Goal: Check status: Check status

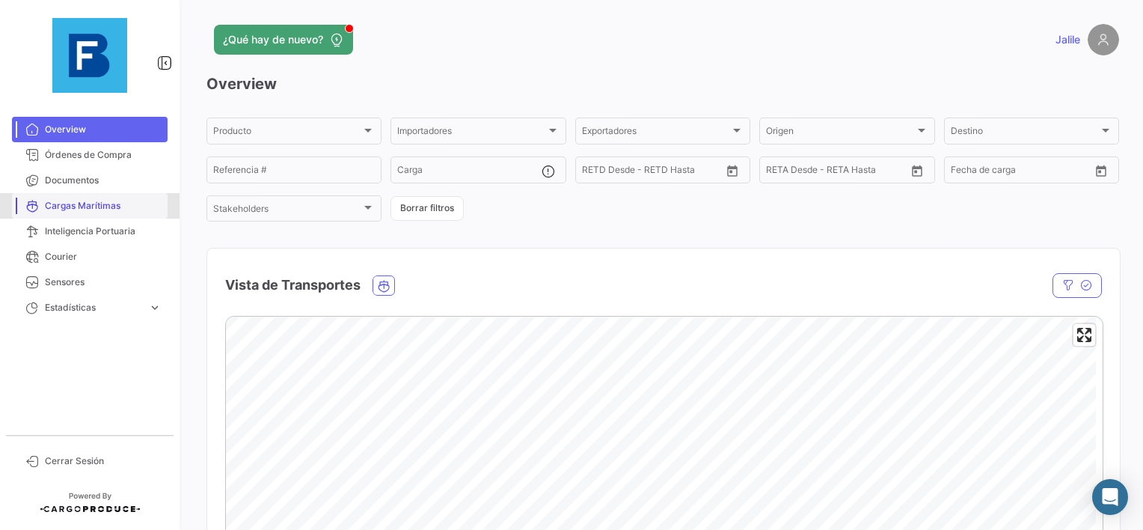
click at [64, 200] on span "Cargas Marítimas" at bounding box center [103, 205] width 117 height 13
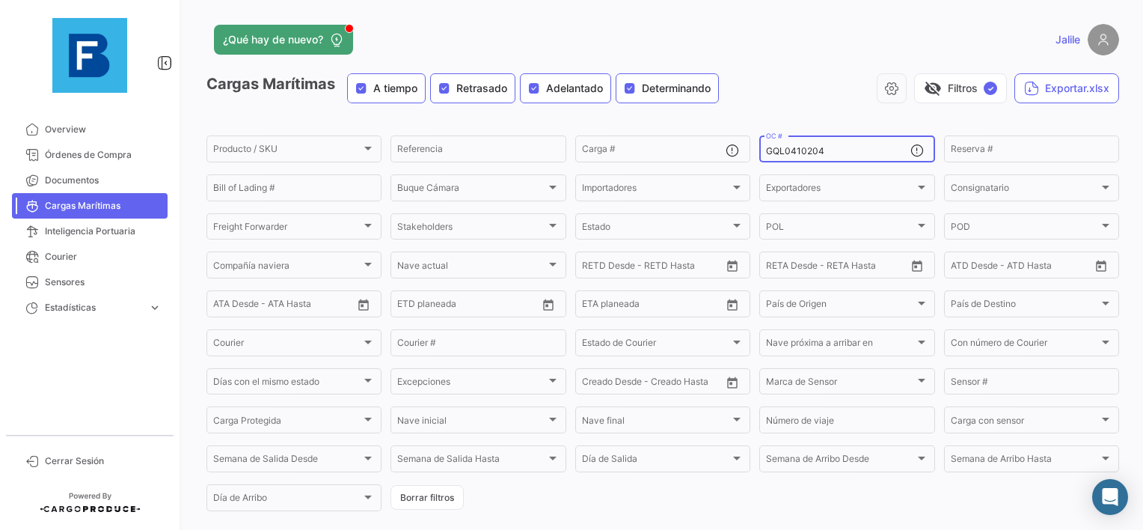
click at [787, 150] on input "GQL0410204" at bounding box center [838, 151] width 144 height 10
paste input "93480382"
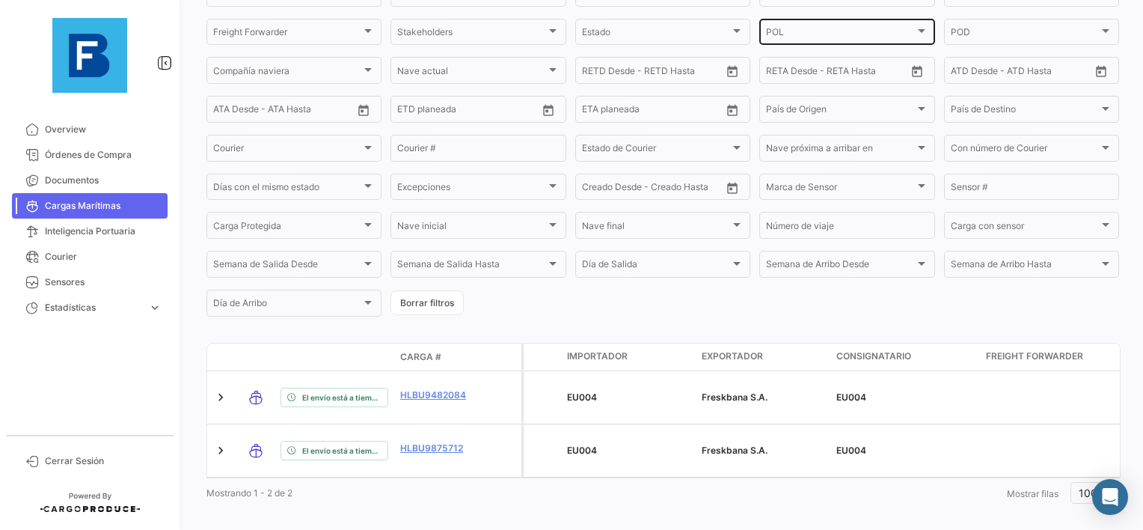
scroll to position [195, 0]
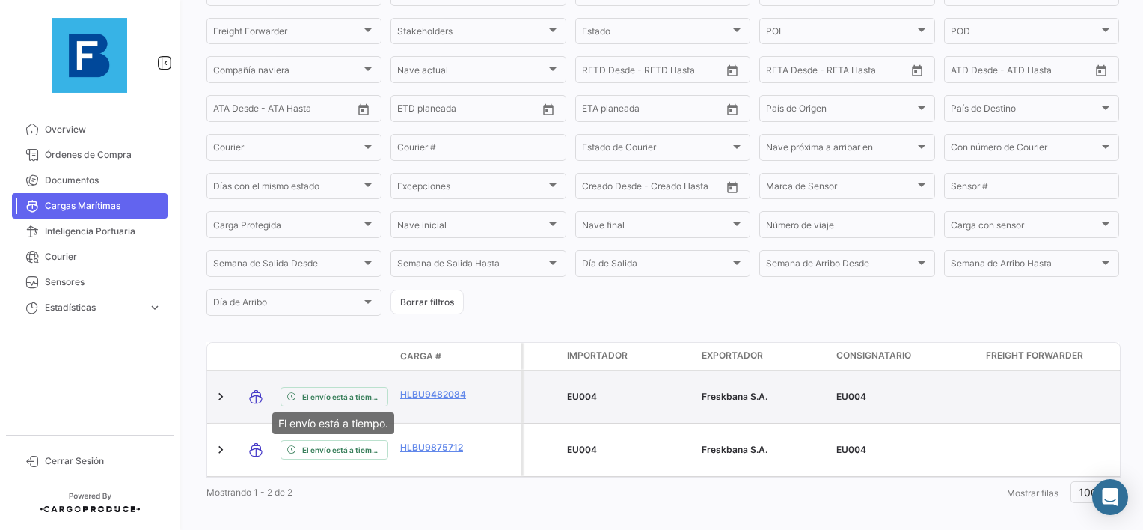
type input "93480382"
click at [348, 396] on span "El envío está a tiempo." at bounding box center [341, 397] width 79 height 12
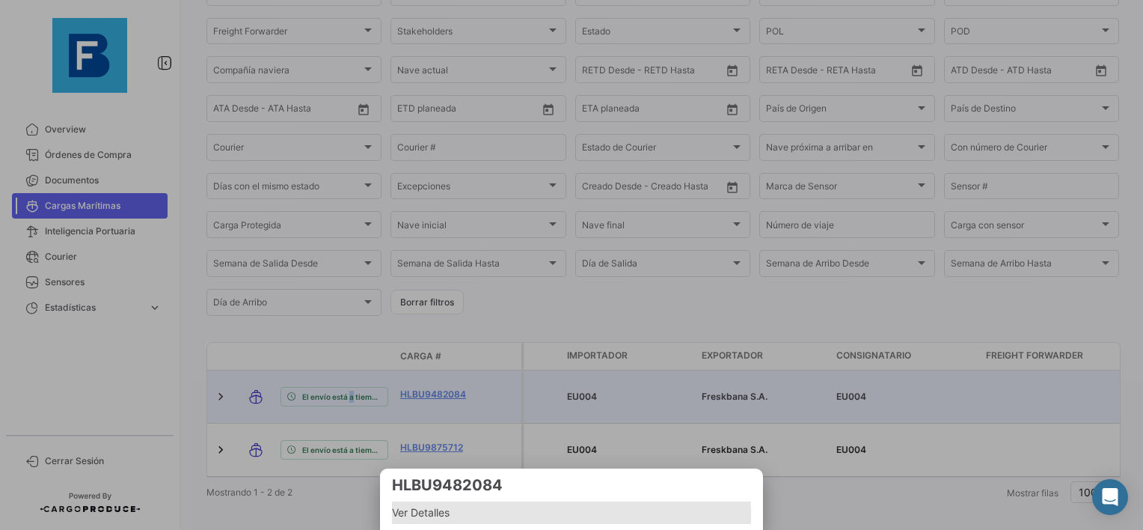
click at [434, 515] on span "Ver Detalles" at bounding box center [571, 512] width 359 height 18
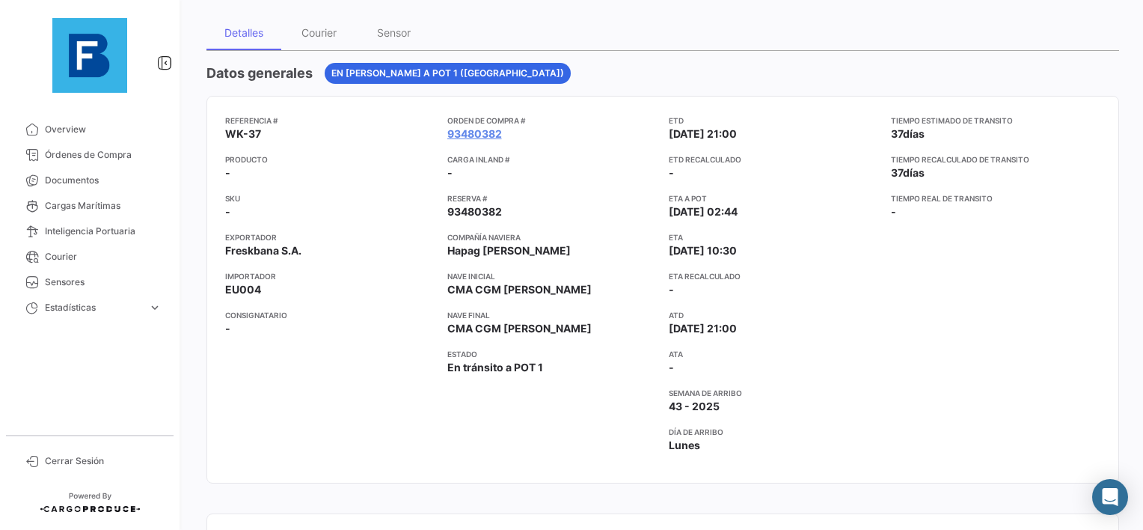
scroll to position [75, 0]
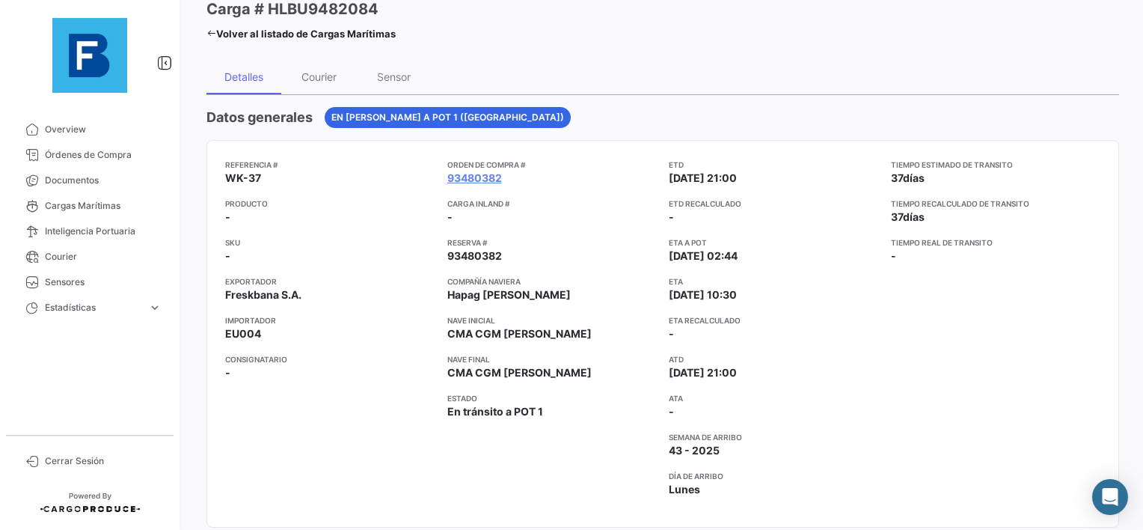
drag, startPoint x: 209, startPoint y: 31, endPoint x: 271, endPoint y: 60, distance: 67.9
click at [209, 31] on icon at bounding box center [211, 33] width 10 height 10
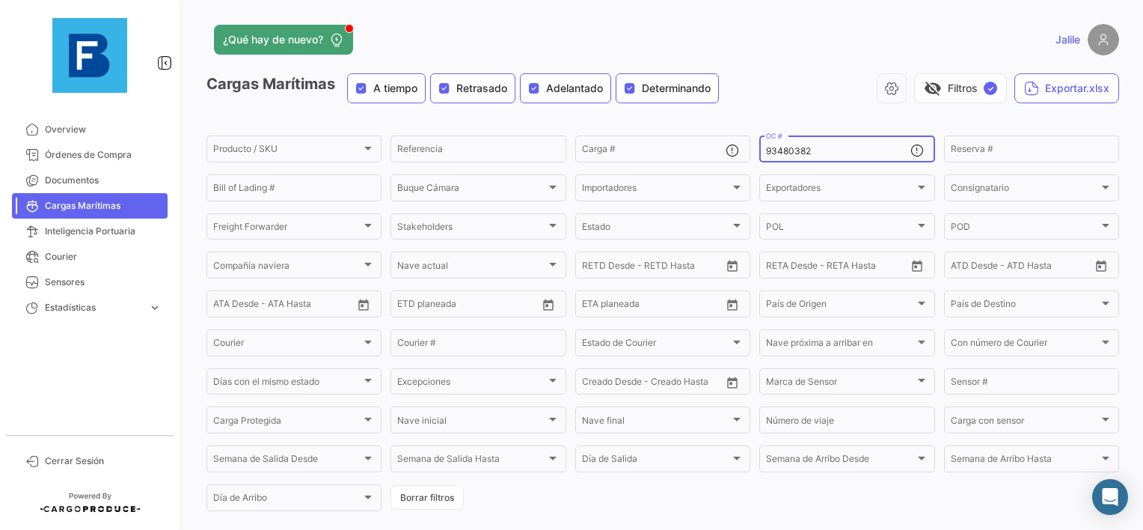
click at [772, 141] on div "93480382 OC #" at bounding box center [838, 147] width 144 height 29
click at [767, 155] on input "93480382" at bounding box center [838, 151] width 144 height 10
paste input "259175869"
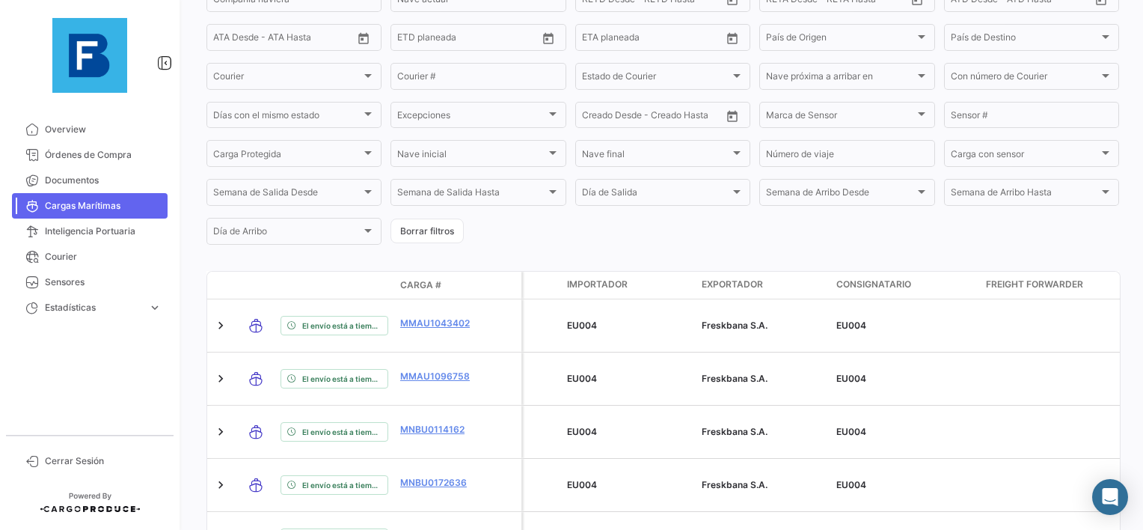
scroll to position [299, 0]
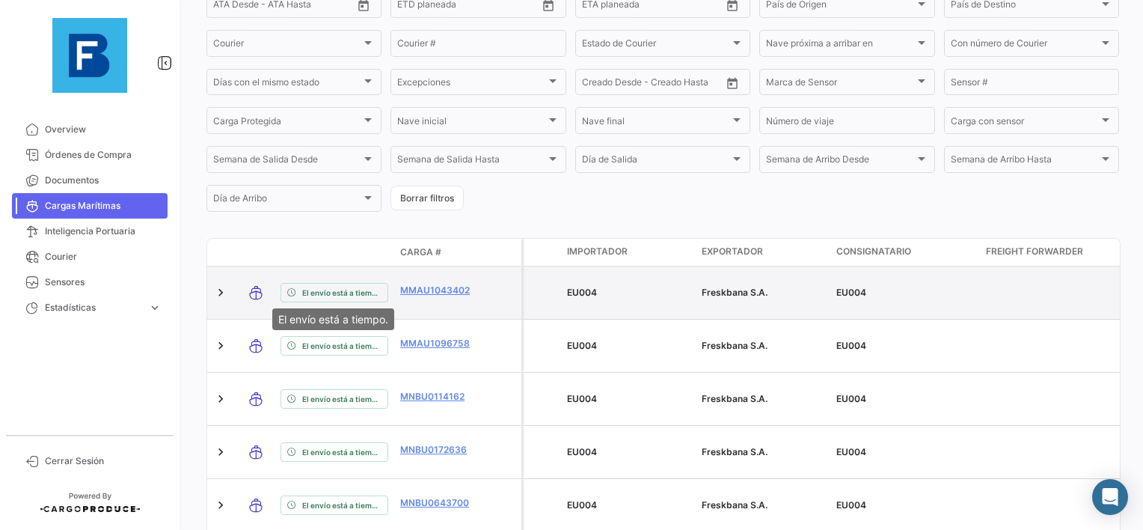
type input "259175869"
click at [320, 287] on span "El envío está a tiempo." at bounding box center [341, 293] width 79 height 12
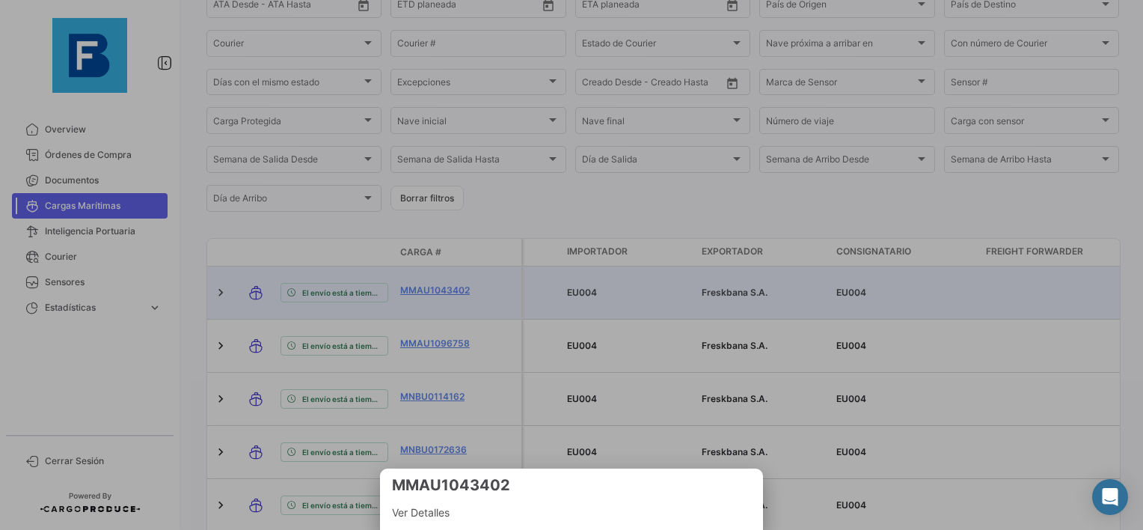
click at [439, 521] on span "Ver Detalles" at bounding box center [571, 512] width 359 height 18
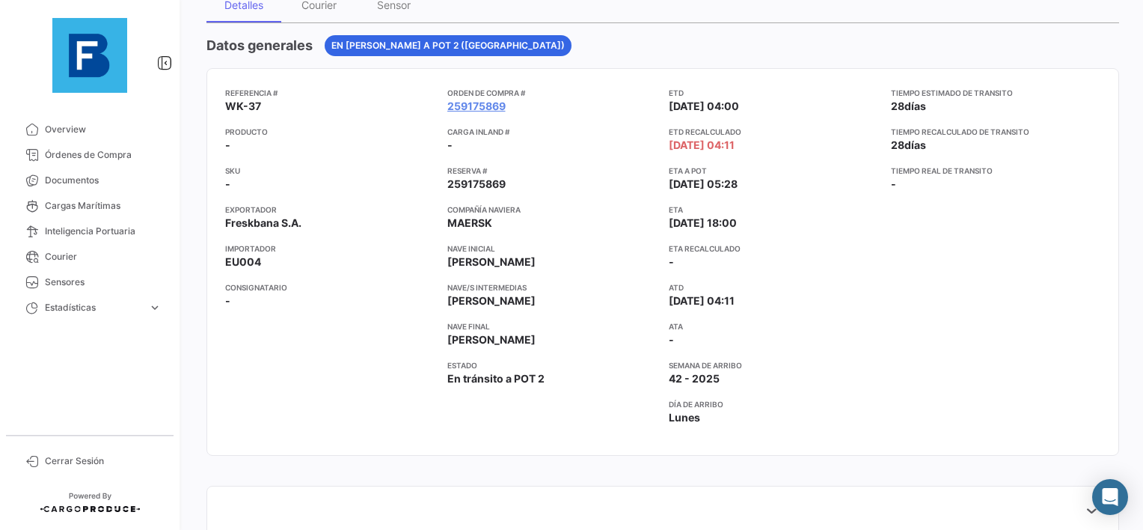
scroll to position [150, 0]
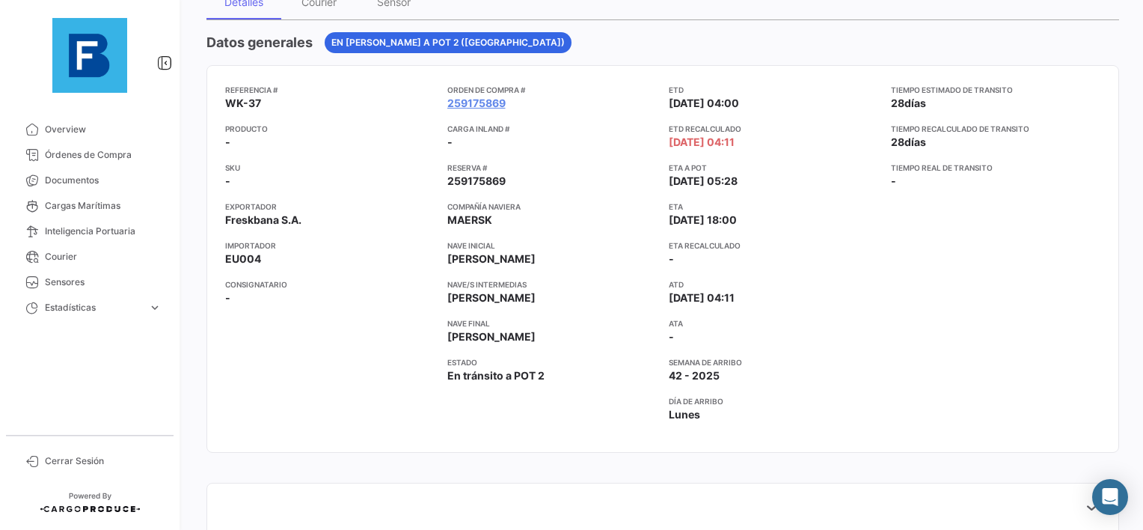
click at [937, 257] on div "Tiempo estimado de [PERSON_NAME] 28 [PERSON_NAME] Tiempo recalculado de [PERSON…" at bounding box center [996, 259] width 210 height 350
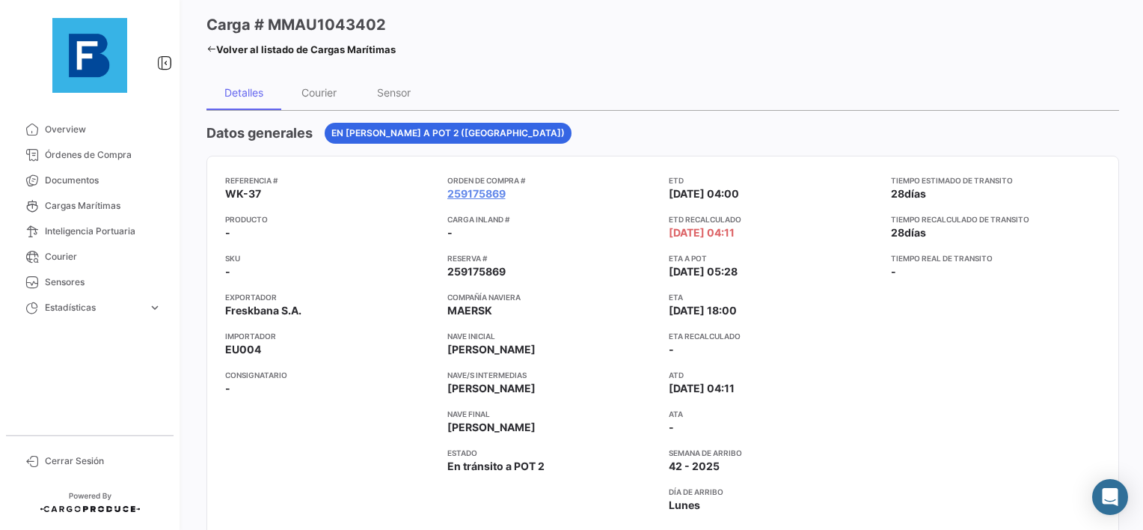
scroll to position [0, 0]
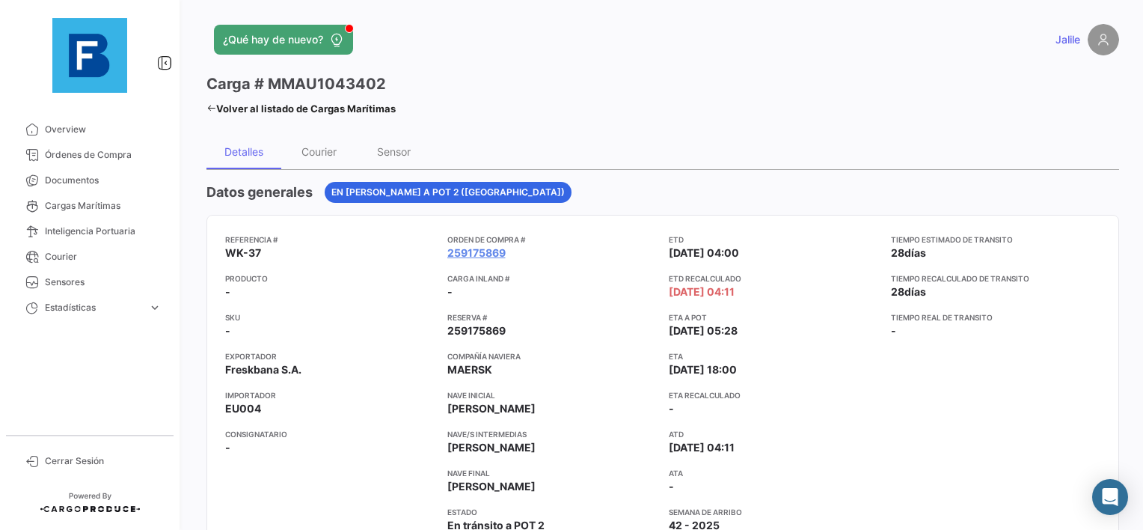
click at [212, 105] on icon at bounding box center [211, 108] width 10 height 10
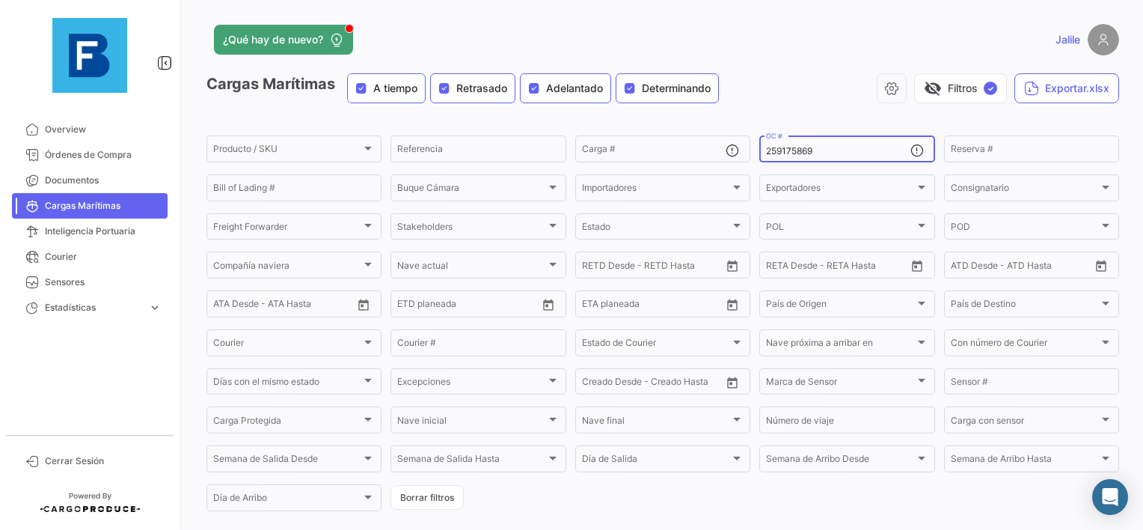
click at [775, 155] on input "259175869" at bounding box center [838, 151] width 144 height 10
paste input "38532487"
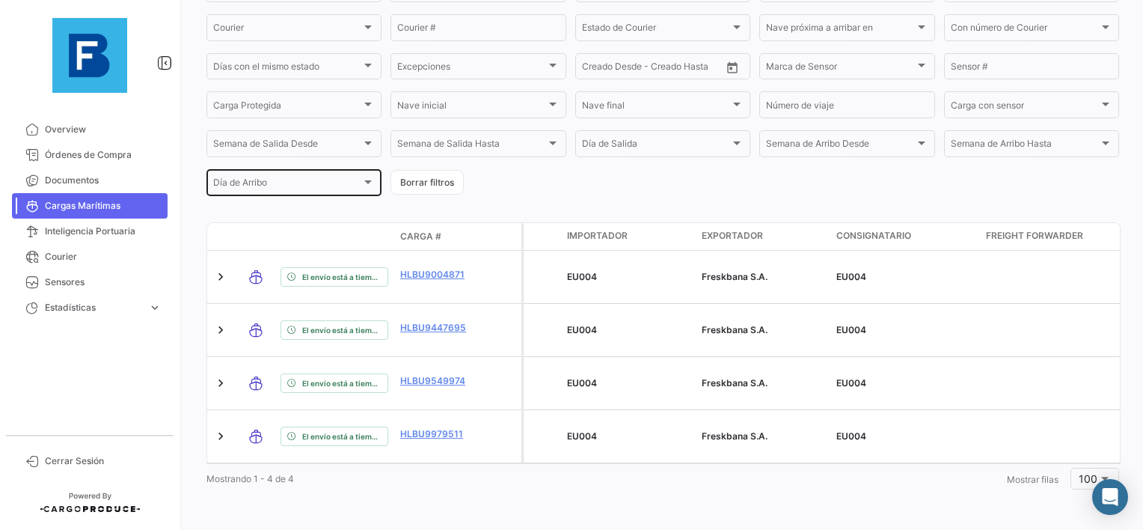
scroll to position [275, 0]
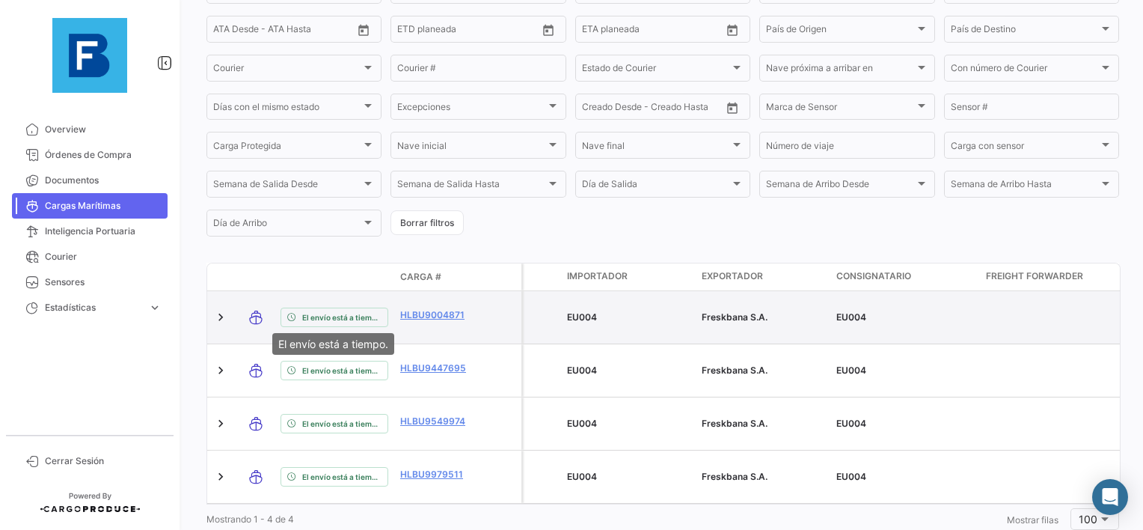
type input "38532487"
click at [355, 317] on span "El envío está a tiempo." at bounding box center [341, 317] width 79 height 12
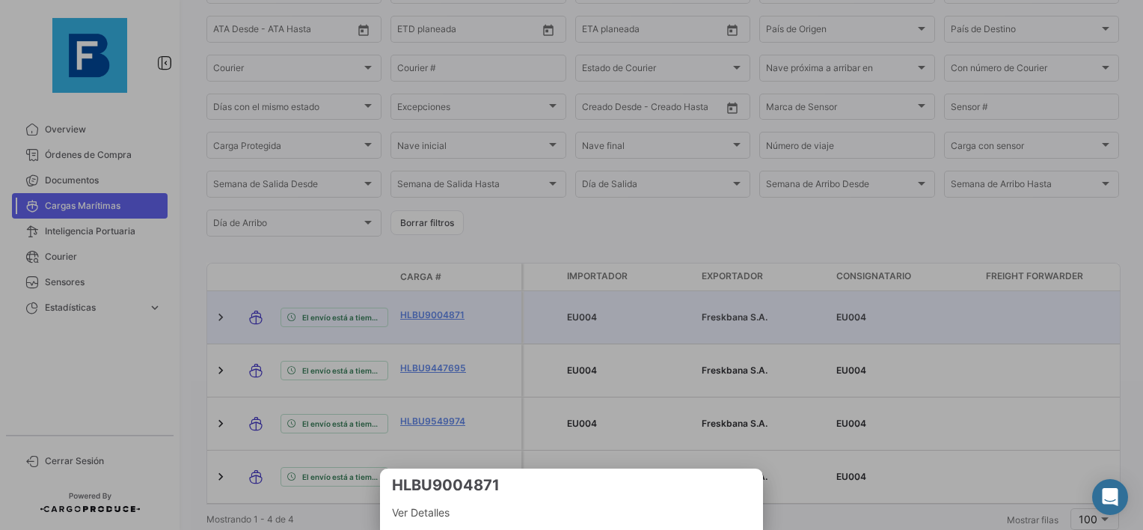
click at [417, 518] on span "Ver Detalles" at bounding box center [571, 512] width 359 height 18
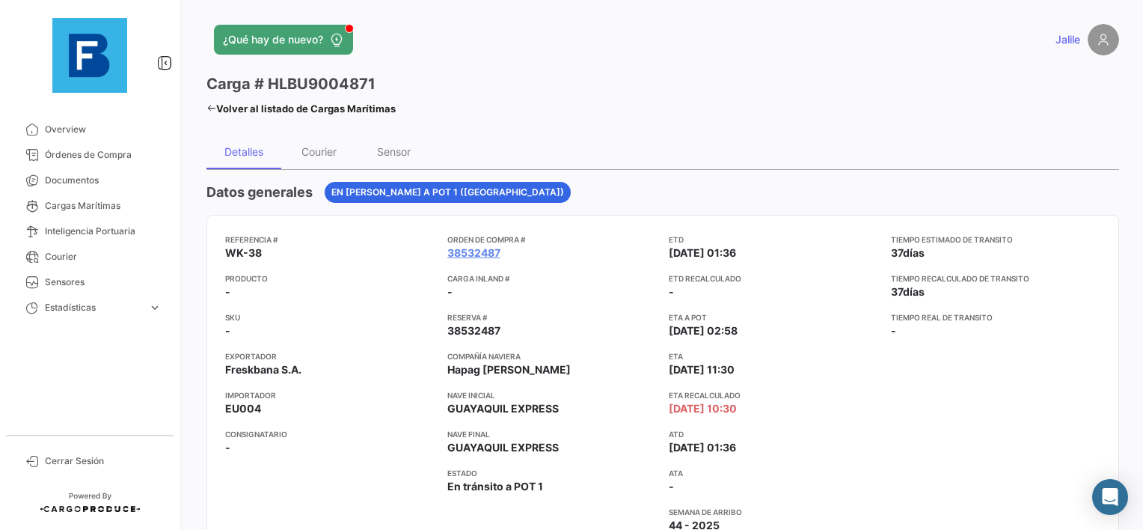
click at [200, 103] on div "¿Qué hay de nuevo? Jalile Carga # HLBU9004871 Volver al listado [PERSON_NAME] M…" at bounding box center [663, 265] width 961 height 530
click at [208, 114] on link "Volver al listado de Cargas Marítimas" at bounding box center [300, 108] width 189 height 21
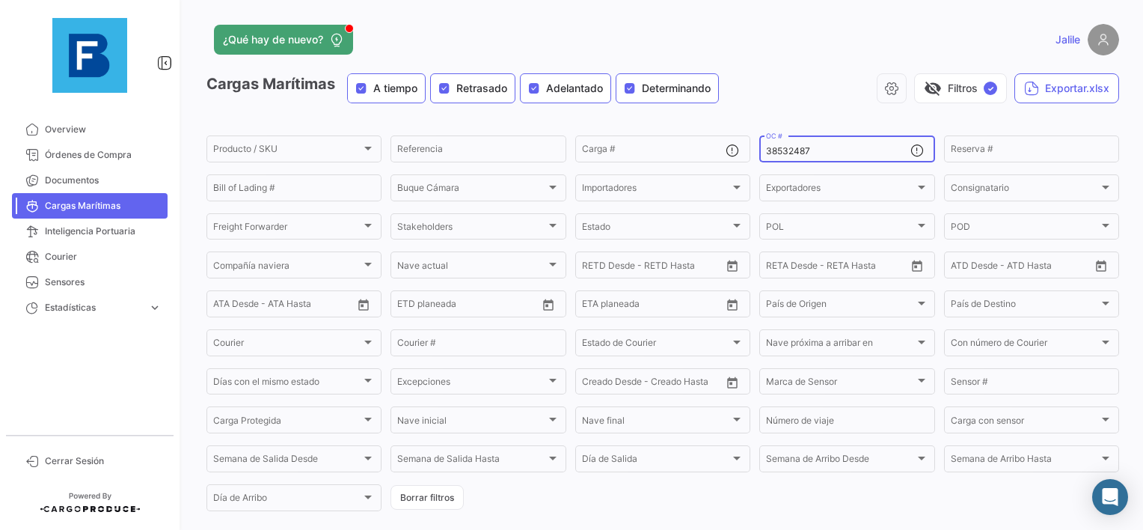
click at [766, 144] on div "38532487 OC #" at bounding box center [838, 147] width 144 height 29
click at [781, 153] on input "38532487" at bounding box center [838, 151] width 144 height 10
paste input "259452738"
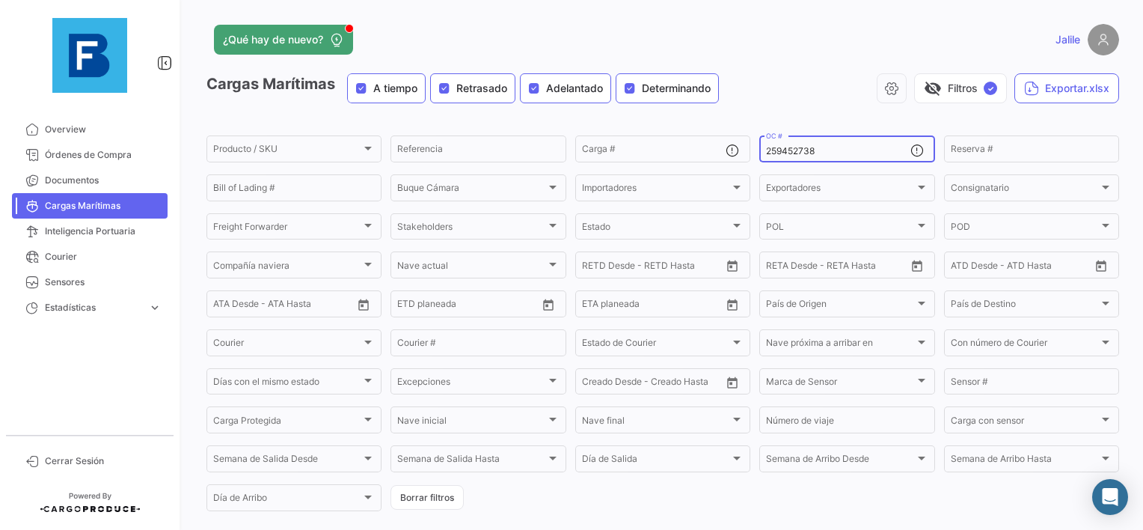
type input "259452738"
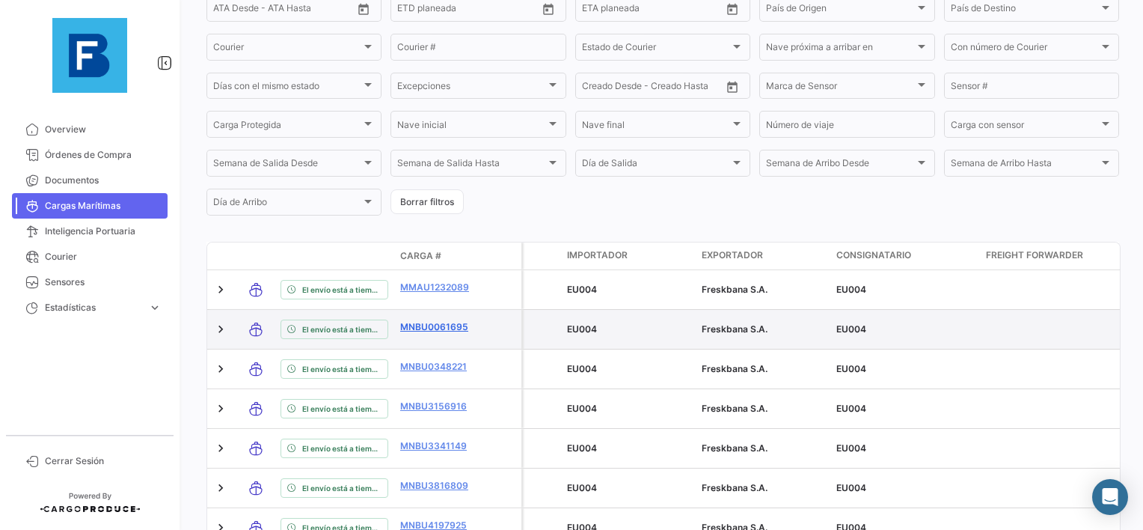
scroll to position [374, 0]
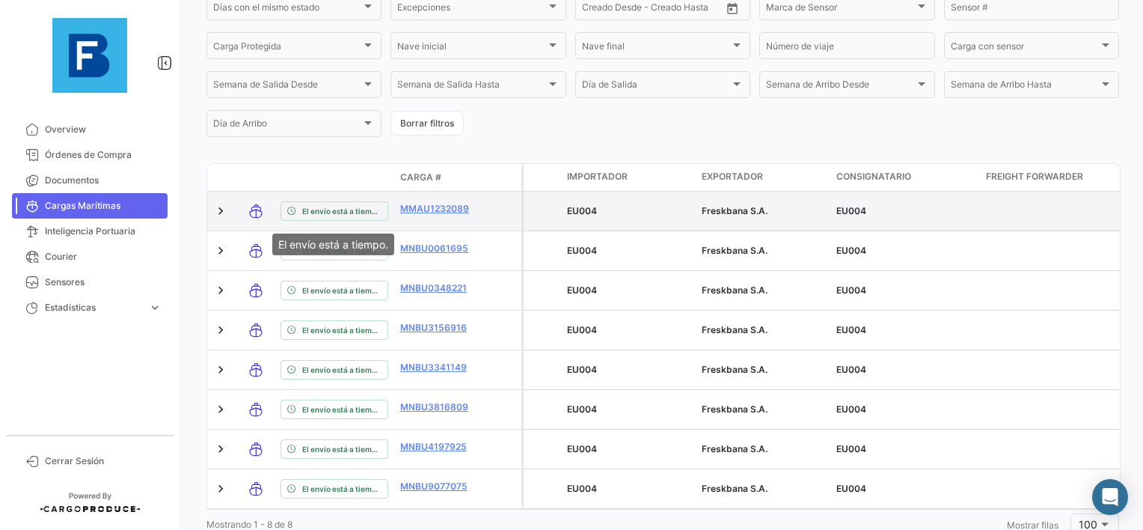
click at [320, 214] on span "El envío está a tiempo." at bounding box center [341, 211] width 79 height 12
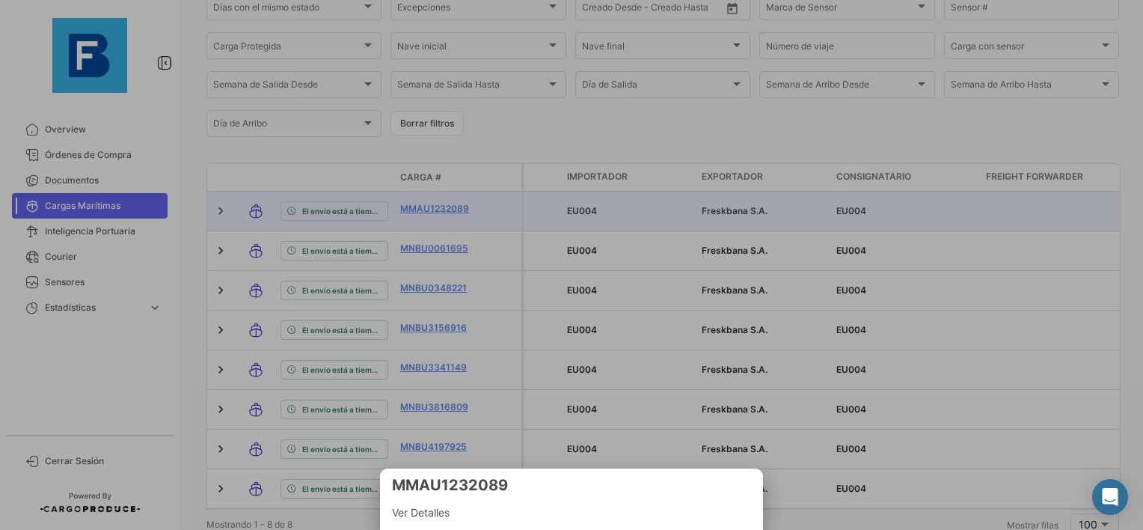
click at [425, 512] on span "Ver Detalles" at bounding box center [571, 512] width 359 height 18
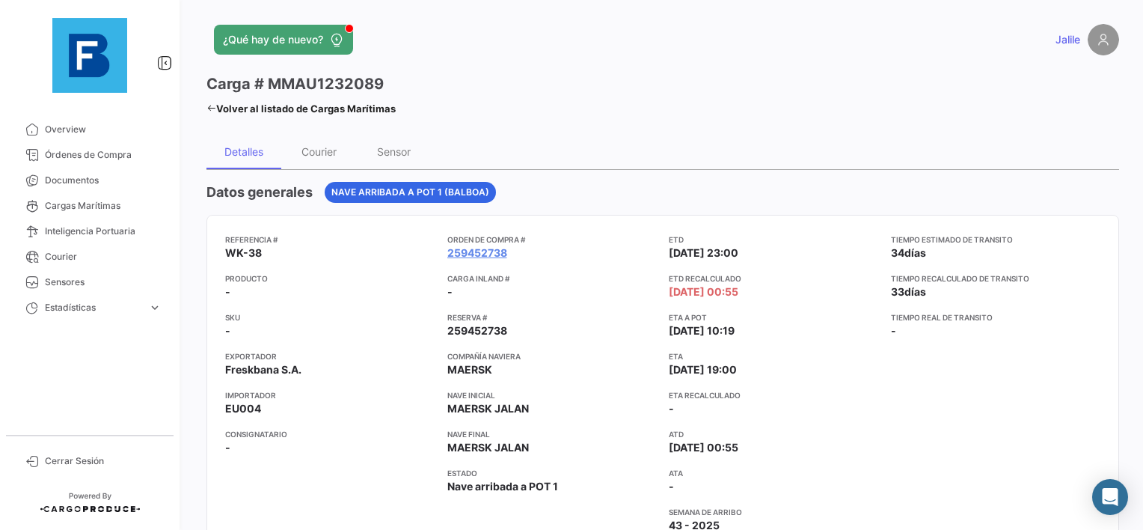
click at [209, 106] on icon at bounding box center [211, 108] width 10 height 10
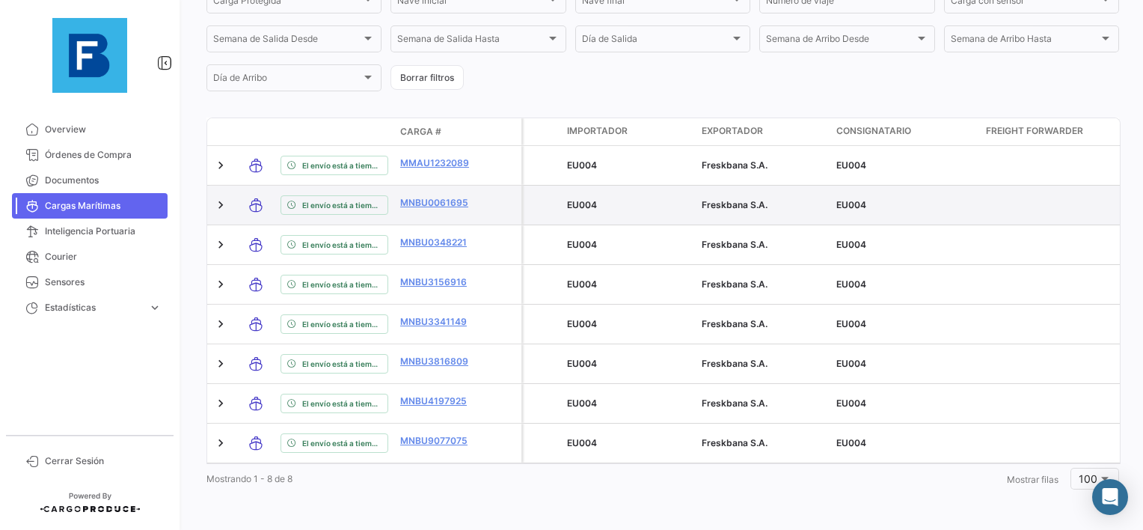
scroll to position [432, 0]
